Goal: Book appointment/travel/reservation

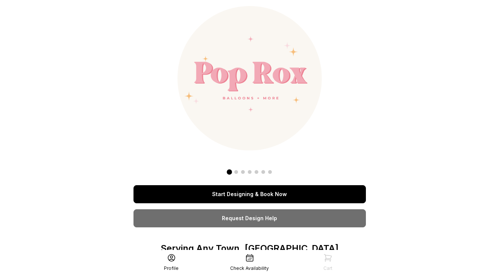
click at [260, 198] on link "Start Designing & Book Now" at bounding box center [250, 194] width 233 height 18
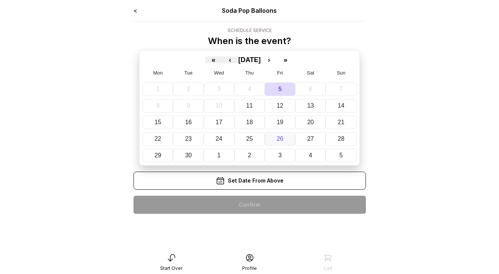
click at [273, 133] on button "26" at bounding box center [280, 139] width 30 height 14
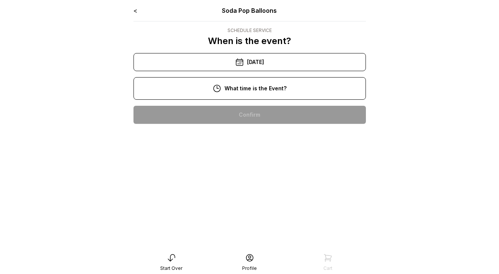
click at [258, 134] on div "10:00 pm" at bounding box center [250, 139] width 221 height 18
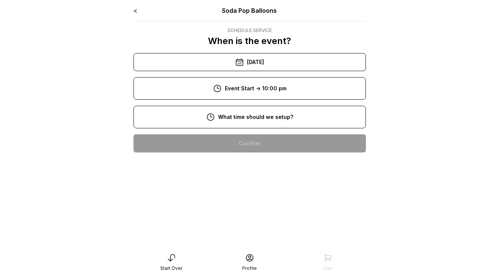
click at [257, 161] on div "8:00 pm" at bounding box center [250, 167] width 221 height 18
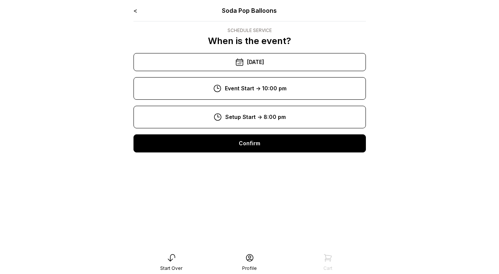
click at [253, 145] on div "Confirm" at bounding box center [250, 143] width 233 height 18
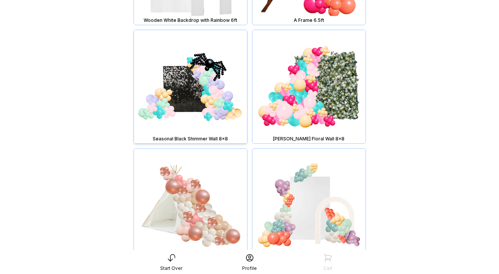
click at [215, 98] on img at bounding box center [190, 86] width 113 height 113
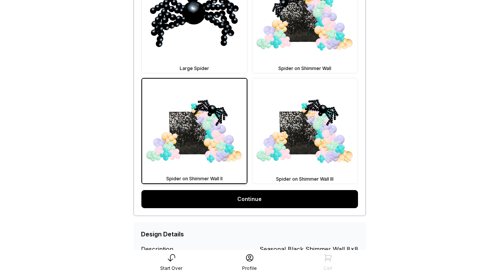
scroll to position [269, 0]
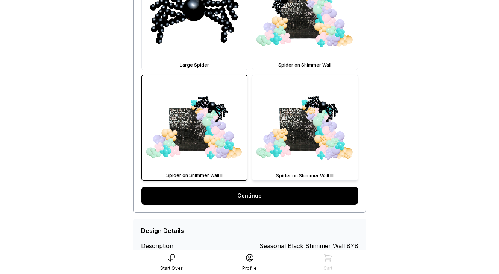
click at [299, 157] on img at bounding box center [305, 127] width 105 height 105
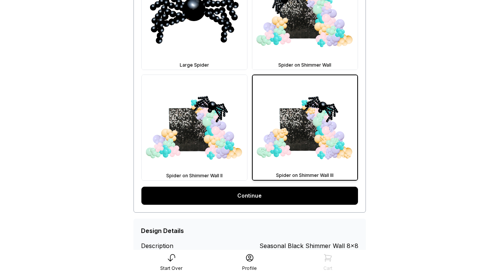
click at [278, 198] on link "Continue" at bounding box center [249, 196] width 217 height 18
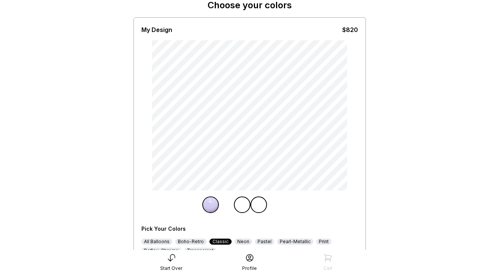
scroll to position [38, 0]
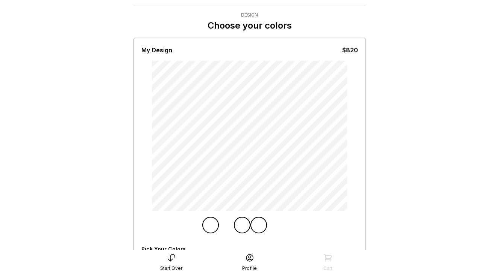
scroll to position [14, 0]
